Goal: Task Accomplishment & Management: Use online tool/utility

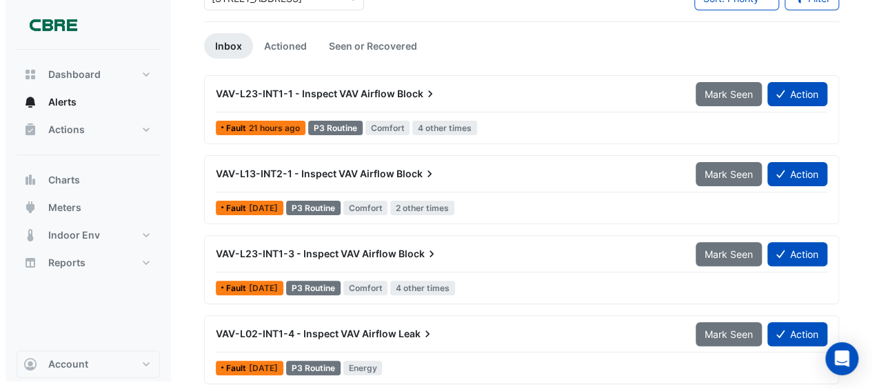
scroll to position [103, 0]
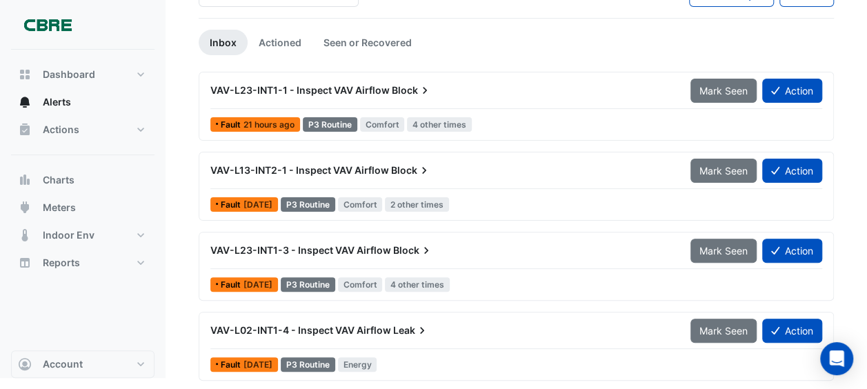
click at [379, 326] on span "VAV-L02-INT1-4 - Inspect VAV Airflow" at bounding box center [300, 330] width 181 height 12
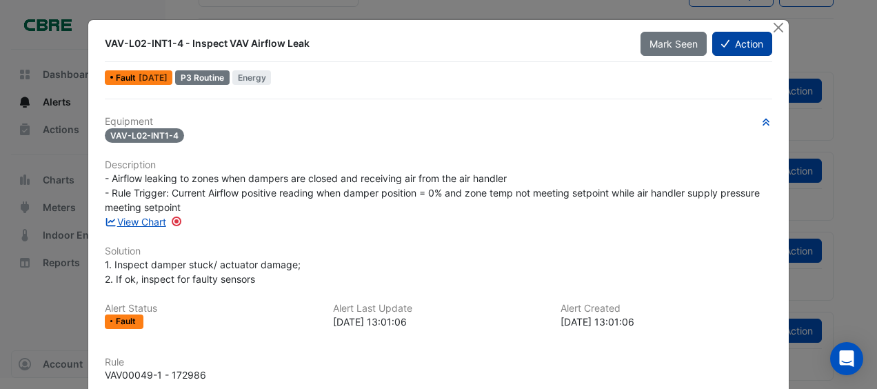
click at [755, 45] on button "Action" at bounding box center [742, 44] width 60 height 24
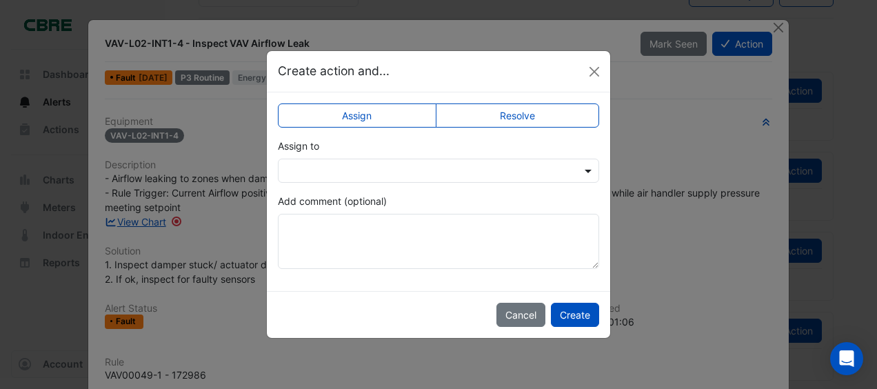
click at [588, 167] on span at bounding box center [589, 170] width 17 height 14
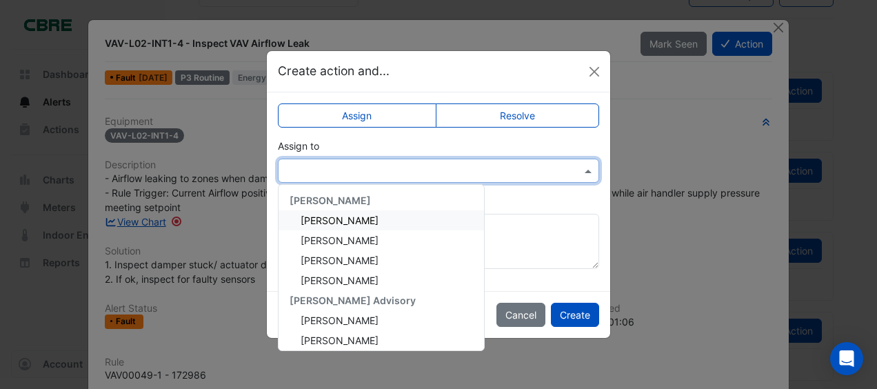
click at [334, 221] on span "[PERSON_NAME]" at bounding box center [340, 221] width 78 height 12
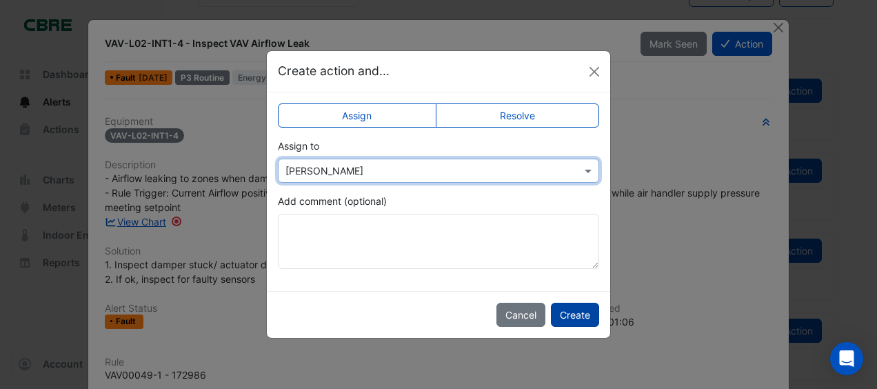
click at [575, 315] on button "Create" at bounding box center [575, 315] width 48 height 24
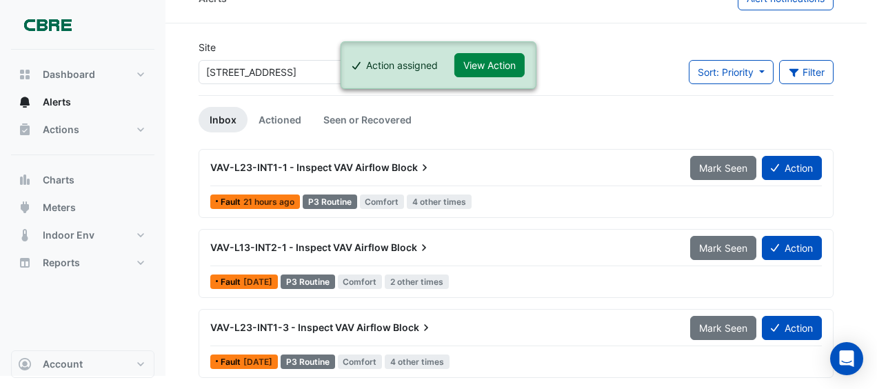
scroll to position [23, 0]
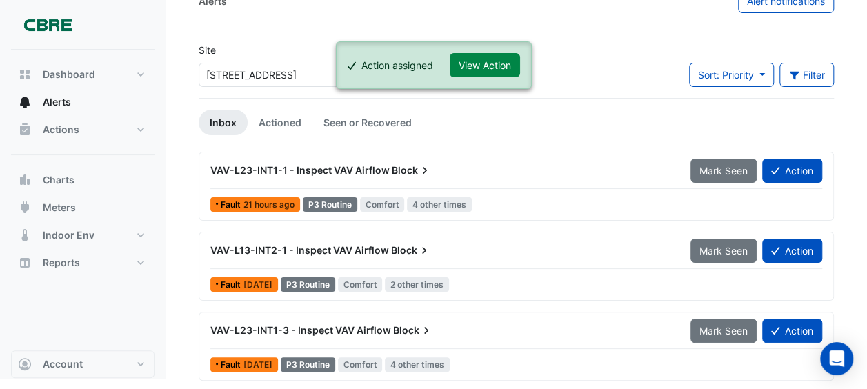
click at [332, 326] on span "VAV-L23-INT1-3 - Inspect VAV Airflow" at bounding box center [300, 330] width 181 height 12
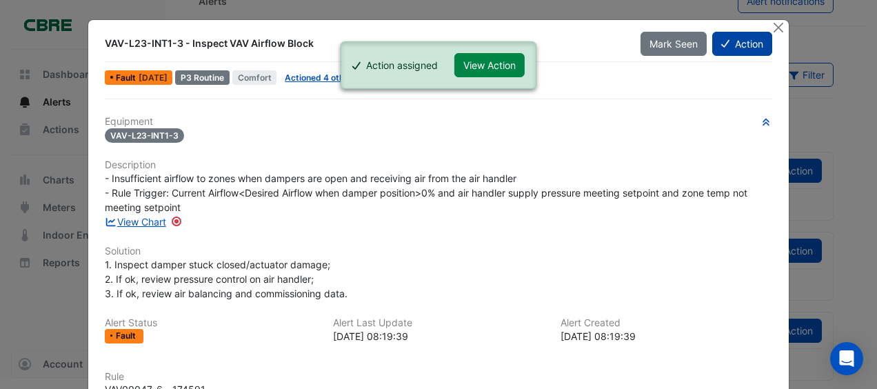
click at [748, 45] on button "Action" at bounding box center [742, 44] width 60 height 24
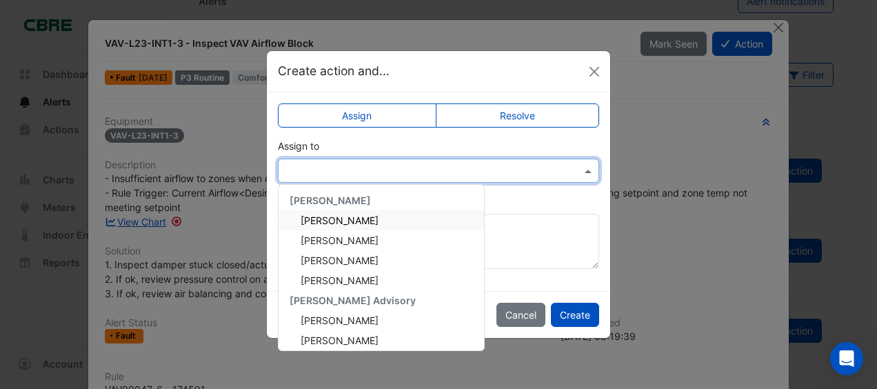
click at [586, 164] on span at bounding box center [589, 170] width 17 height 14
click at [319, 218] on span "[PERSON_NAME]" at bounding box center [340, 221] width 78 height 12
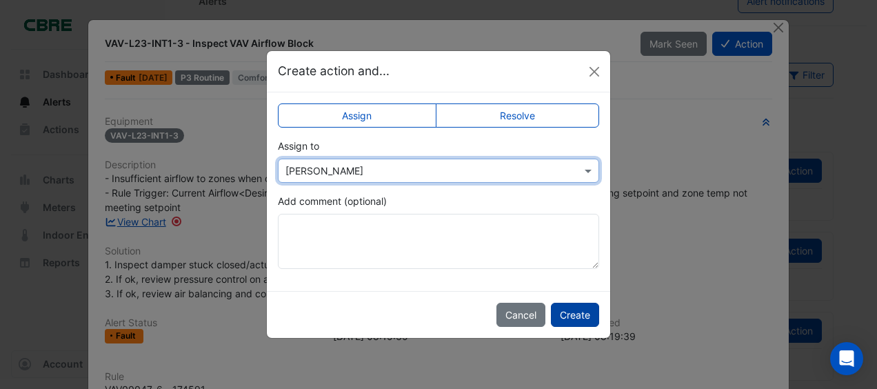
click at [588, 320] on button "Create" at bounding box center [575, 315] width 48 height 24
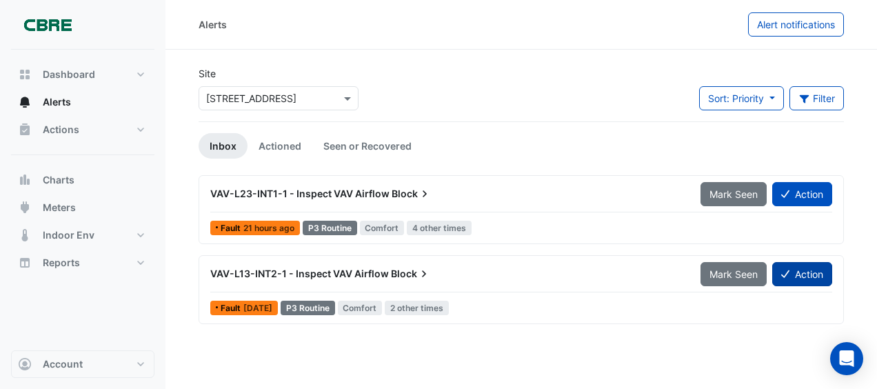
click at [810, 269] on button "Action" at bounding box center [802, 274] width 60 height 24
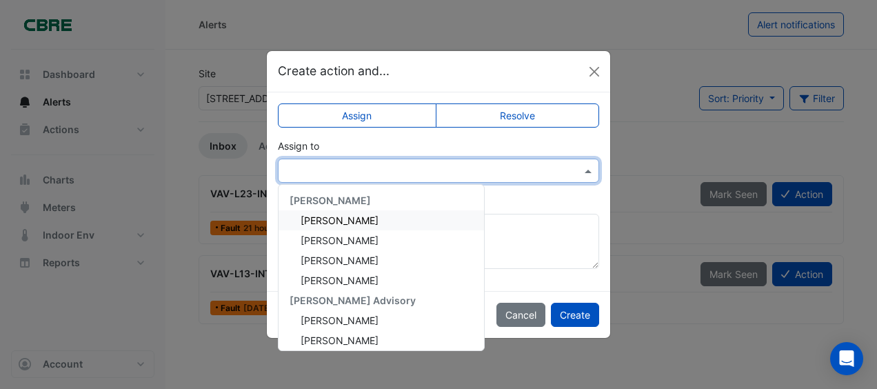
click at [589, 168] on span at bounding box center [589, 170] width 17 height 14
click at [307, 217] on span "[PERSON_NAME]" at bounding box center [340, 221] width 78 height 12
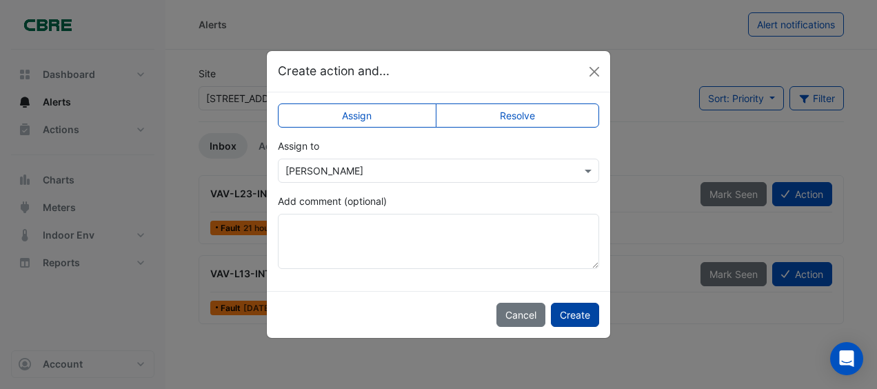
click at [564, 314] on button "Create" at bounding box center [575, 315] width 48 height 24
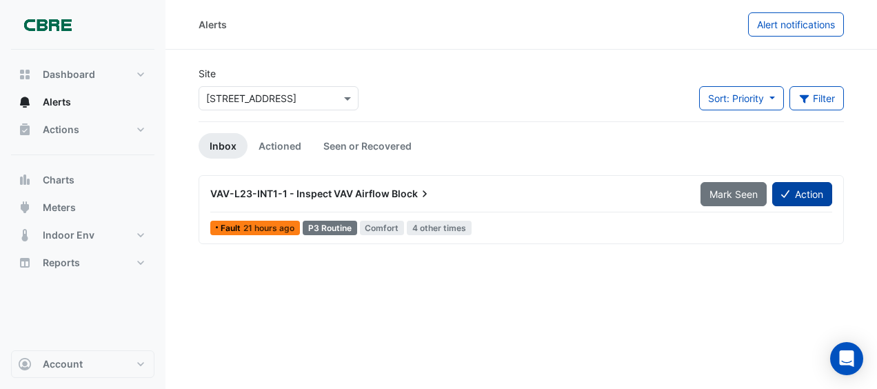
click at [817, 190] on button "Action" at bounding box center [802, 194] width 60 height 24
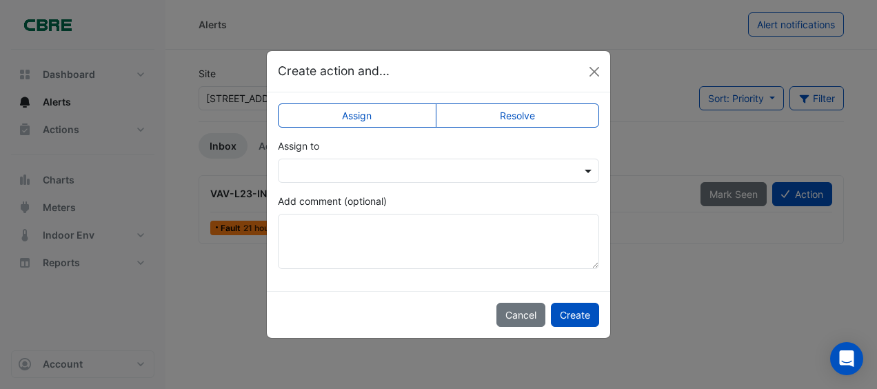
click at [586, 172] on span at bounding box center [589, 170] width 17 height 14
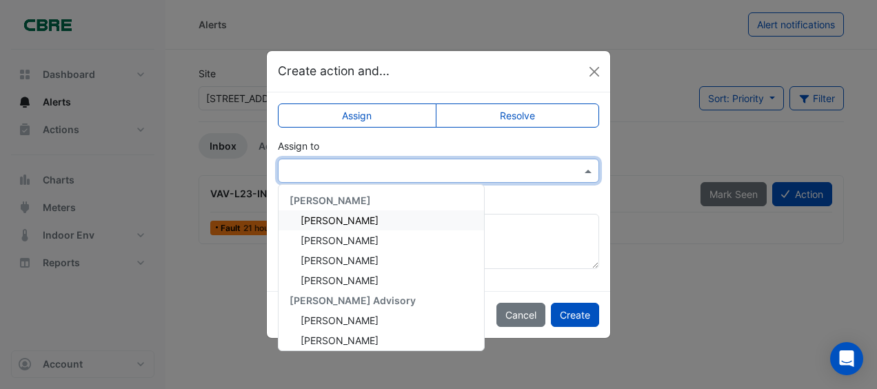
click at [315, 221] on span "[PERSON_NAME]" at bounding box center [340, 221] width 78 height 12
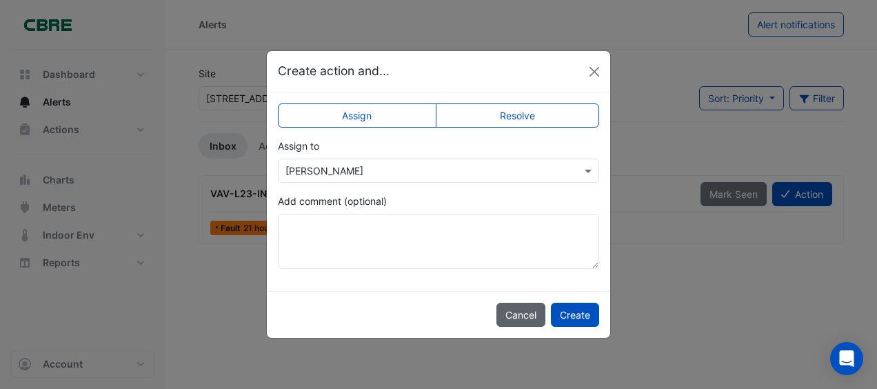
click at [527, 308] on button "Cancel" at bounding box center [521, 315] width 49 height 24
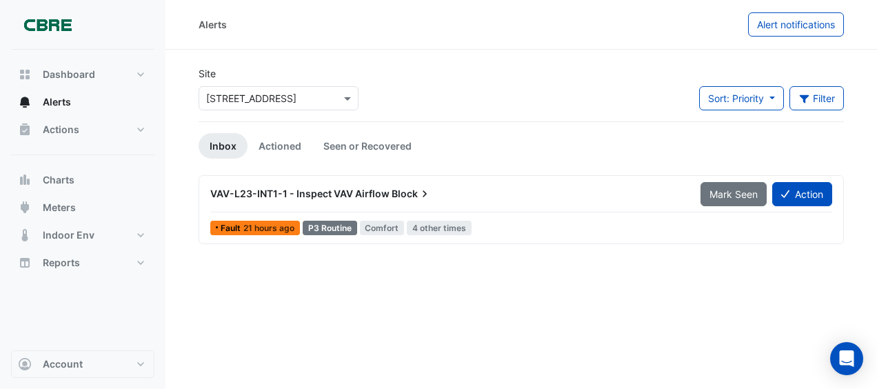
click at [372, 185] on div "VAV-L23-INT1-1 - Inspect VAV Airflow Block" at bounding box center [447, 193] width 490 height 25
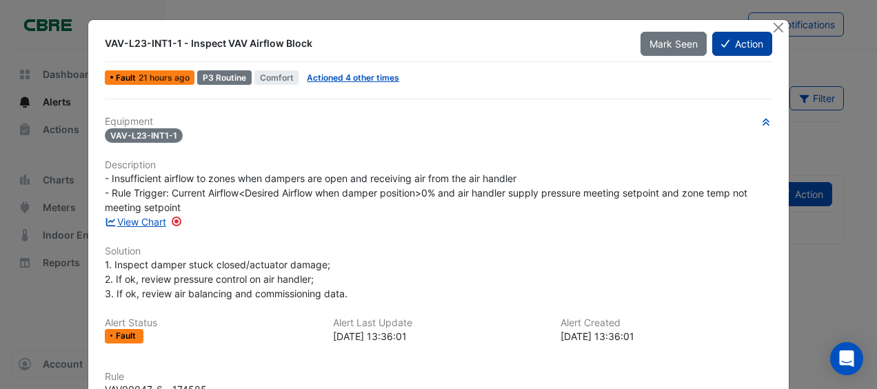
click at [760, 47] on button "Action" at bounding box center [742, 44] width 60 height 24
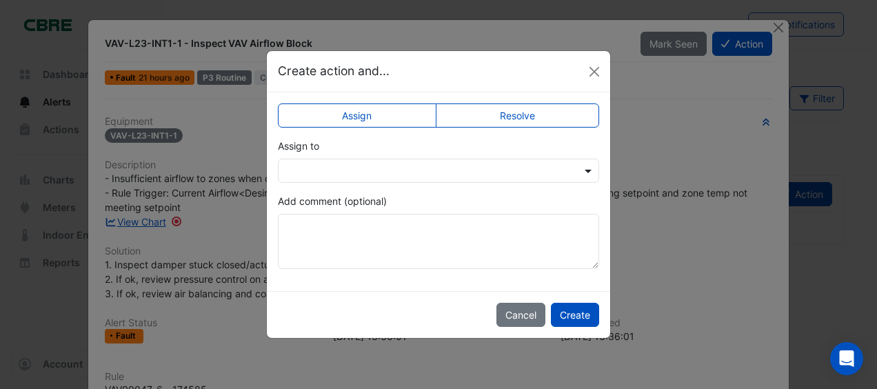
click at [589, 167] on span at bounding box center [589, 170] width 17 height 14
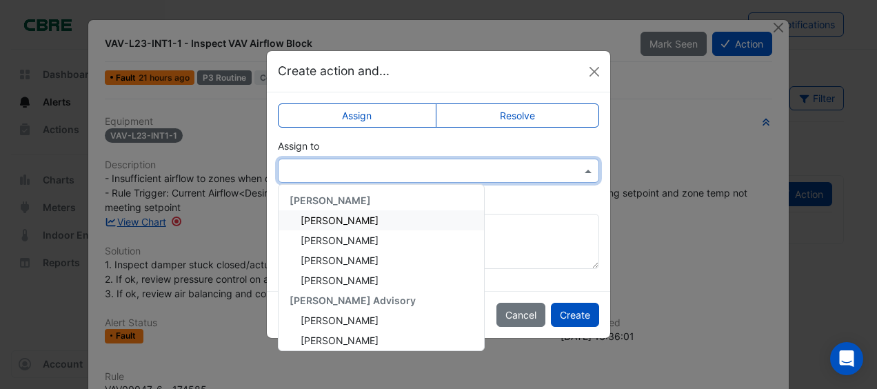
click at [332, 217] on span "[PERSON_NAME]" at bounding box center [340, 221] width 78 height 12
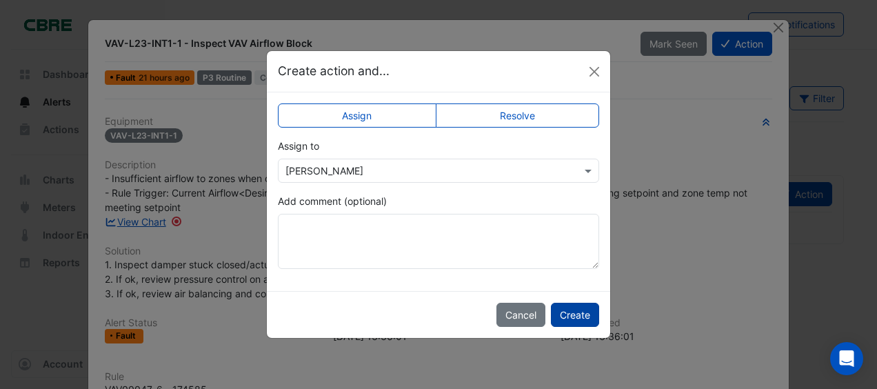
click at [579, 315] on button "Create" at bounding box center [575, 315] width 48 height 24
